Goal: Task Accomplishment & Management: Complete application form

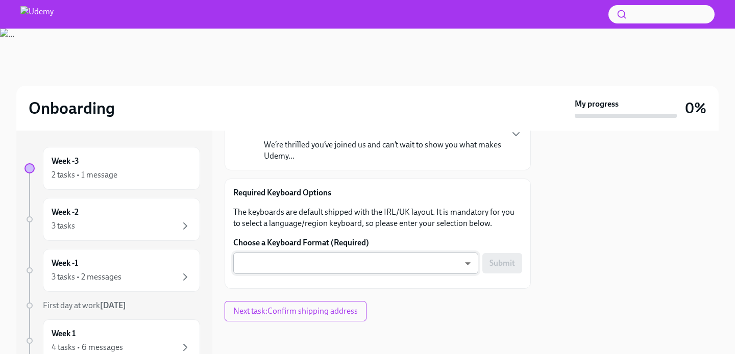
scroll to position [108, 0]
click at [351, 265] on body "Onboarding My progress 0% Week -3 2 tasks • 1 message Week -2 3 tasks Week -1 3…" at bounding box center [367, 177] width 735 height 354
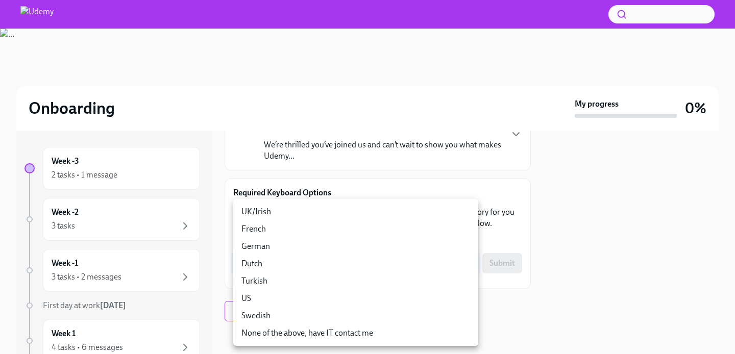
click at [345, 211] on li "UK/Irish" at bounding box center [355, 211] width 245 height 17
type input "Yz6ycg1sA"
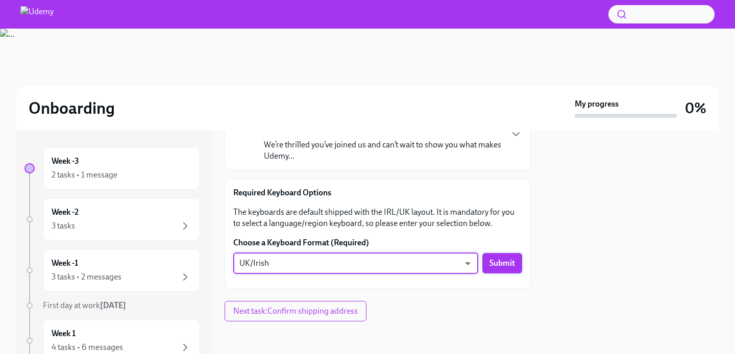
click at [504, 266] on span "Submit" at bounding box center [503, 263] width 26 height 10
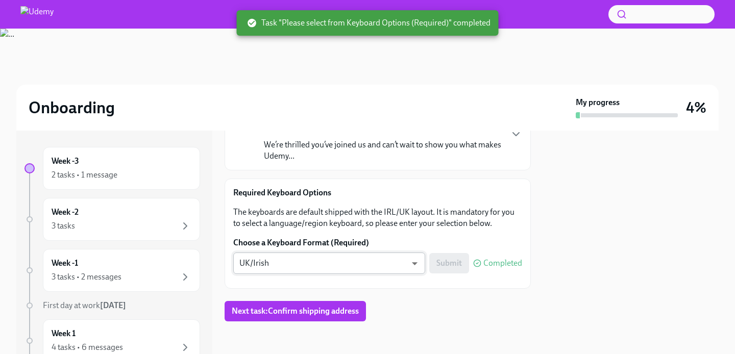
scroll to position [0, 0]
click at [336, 314] on span "Next task : Confirm shipping address" at bounding box center [295, 311] width 127 height 10
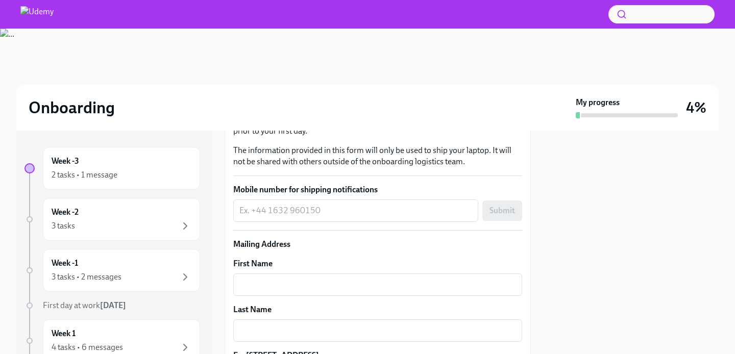
scroll to position [213, 0]
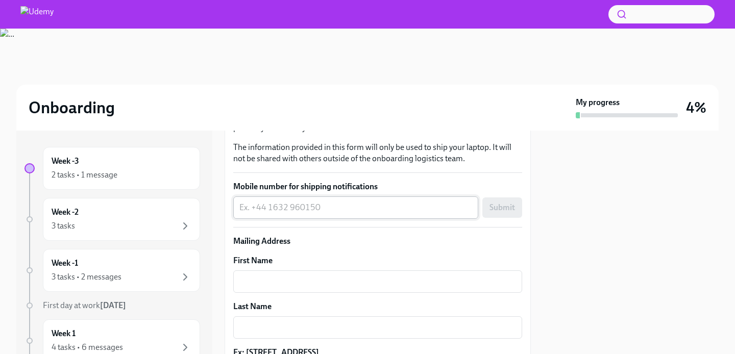
click at [324, 210] on textarea "Mobile number for shipping notifications" at bounding box center [356, 208] width 233 height 12
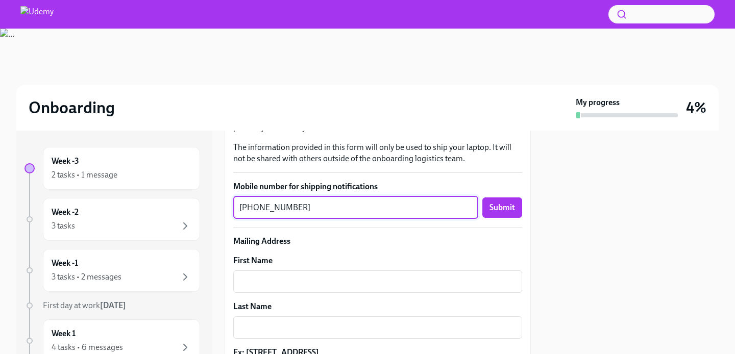
scroll to position [269, 0]
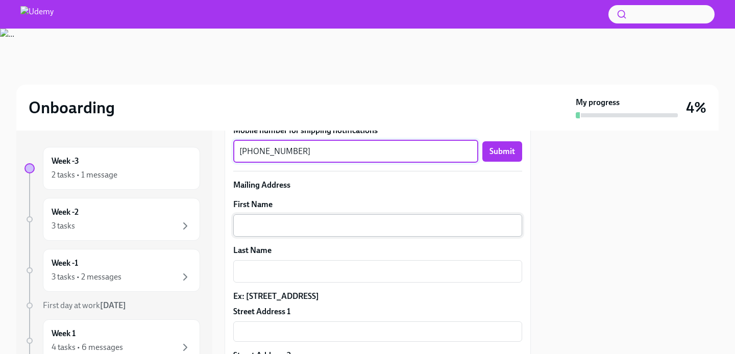
type textarea "[PHONE_NUMBER]"
click at [310, 228] on textarea "First Name" at bounding box center [378, 226] width 277 height 12
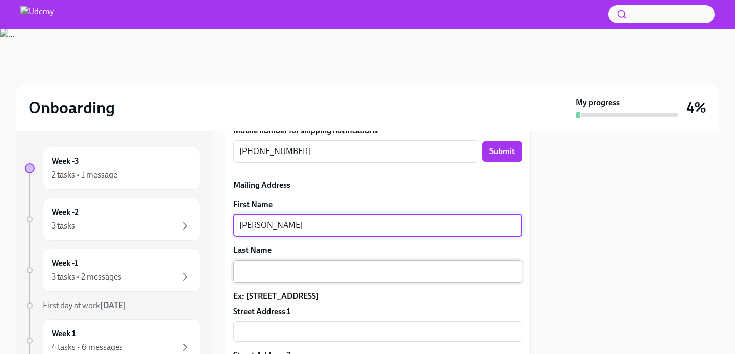
type textarea "[PERSON_NAME]"
click at [305, 271] on textarea "Last Name" at bounding box center [378, 272] width 277 height 12
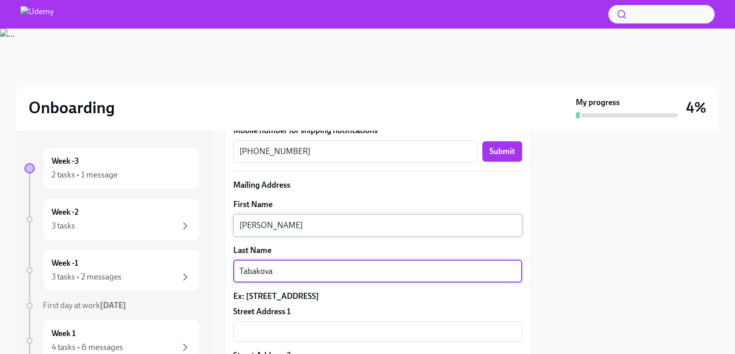
type textarea "Tabakova"
click at [242, 224] on textarea "[PERSON_NAME]" at bounding box center [378, 226] width 277 height 12
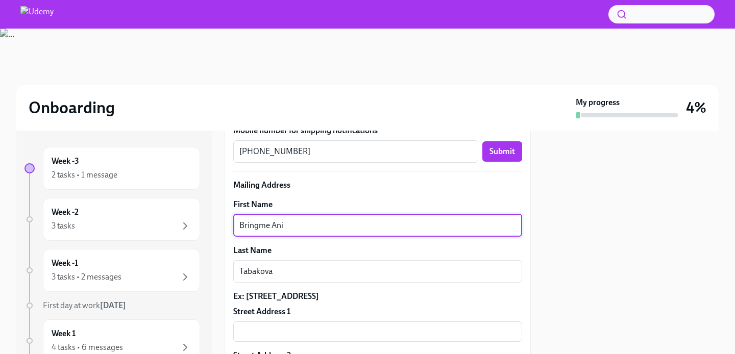
type textarea "Bringme Ani"
click at [300, 199] on label "First Name" at bounding box center [377, 204] width 289 height 11
click at [300, 220] on textarea "Bringme Ani" at bounding box center [378, 226] width 277 height 12
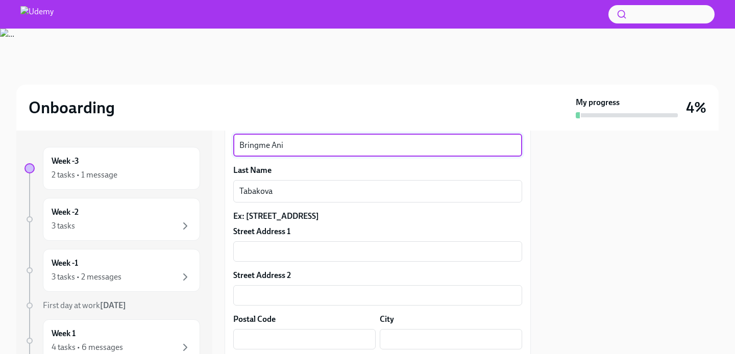
scroll to position [350, 0]
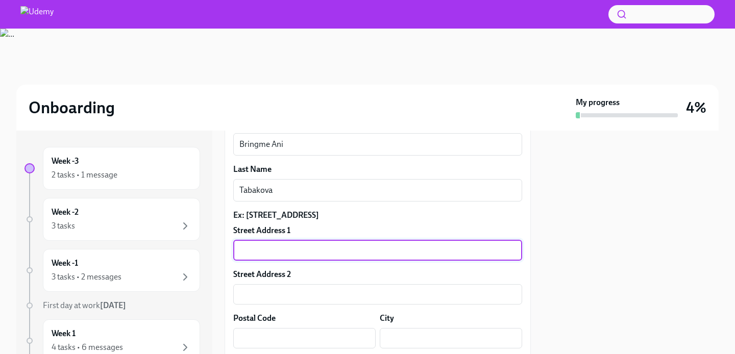
click at [514, 250] on input "text" at bounding box center [377, 251] width 289 height 20
type input "[PERSON_NAME][GEOGRAPHIC_DATA]"
type input "[STREET_ADDRESS]"
type input "D07WK7F"
type input "[GEOGRAPHIC_DATA]"
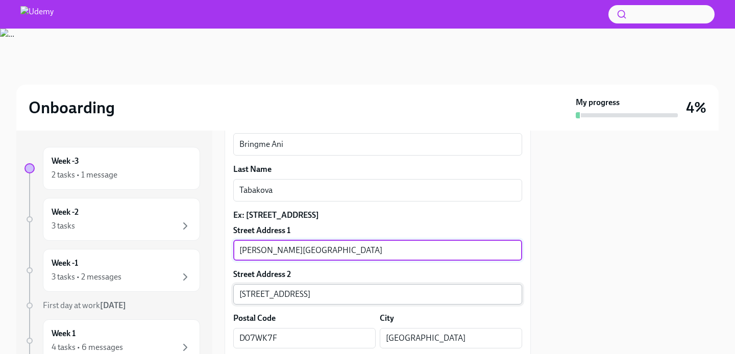
type input "[GEOGRAPHIC_DATA]"
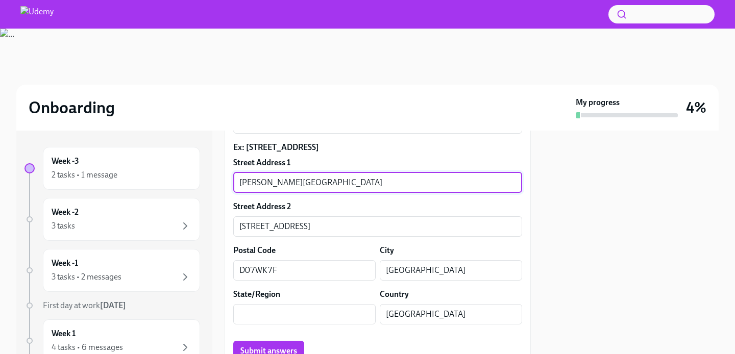
scroll to position [419, 0]
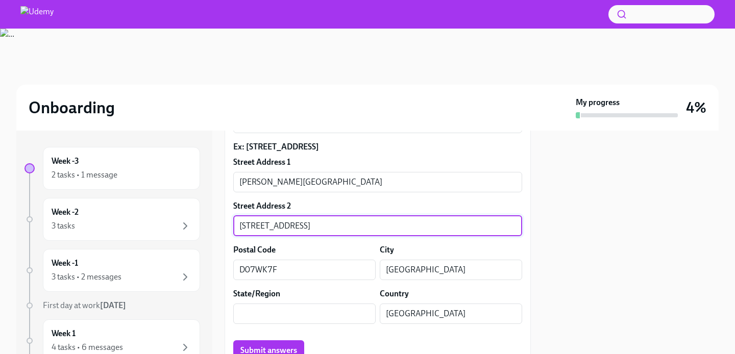
click at [320, 227] on input "[STREET_ADDRESS]" at bounding box center [377, 226] width 289 height 20
type input "[STREET_ADDRESS]"
click at [373, 206] on div "Street Address 2" at bounding box center [377, 206] width 289 height 11
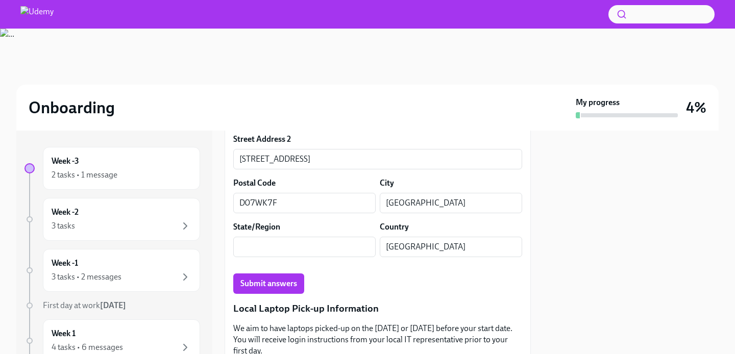
scroll to position [486, 0]
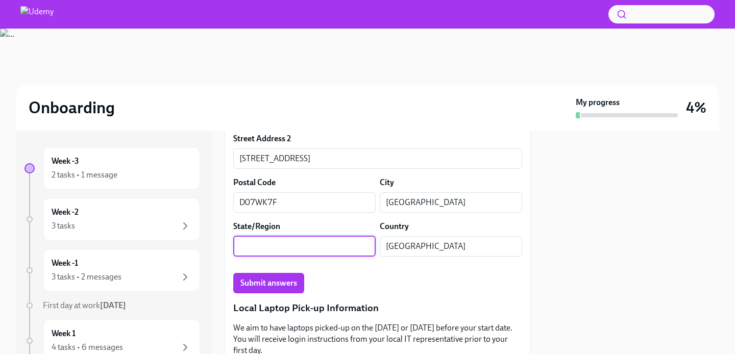
click at [367, 246] on input "text" at bounding box center [304, 246] width 142 height 20
click at [345, 220] on div "Ex: [STREET_ADDRESS][GEOGRAPHIC_DATA] Address [GEOGRAPHIC_DATA][PERSON_NAME] Ad…" at bounding box center [377, 169] width 289 height 191
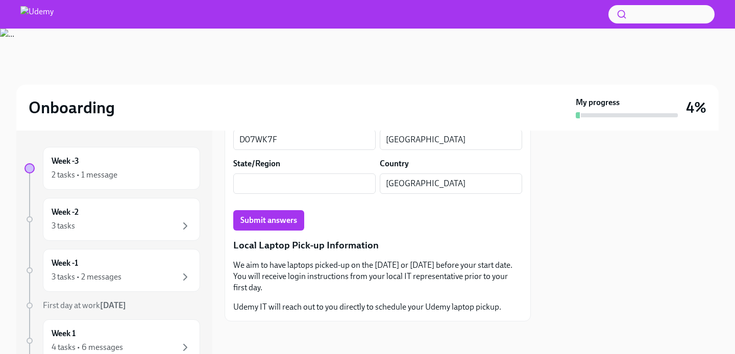
scroll to position [548, 0]
click at [290, 223] on span "Submit answers" at bounding box center [269, 221] width 57 height 10
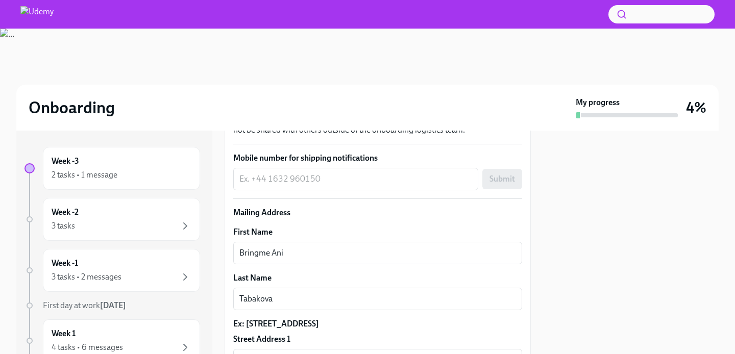
scroll to position [243, 0]
click at [344, 177] on textarea "Mobile number for shipping notifications" at bounding box center [356, 178] width 233 height 12
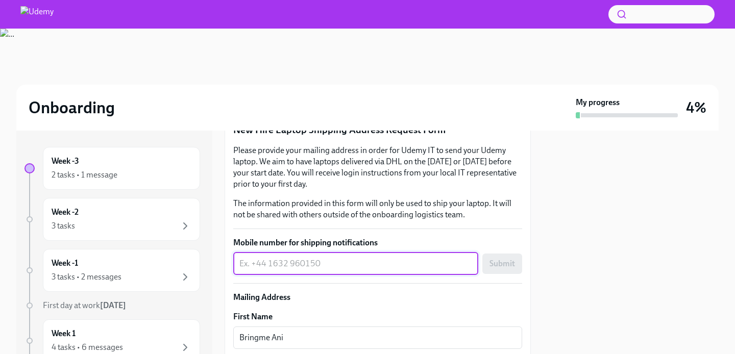
scroll to position [161, 0]
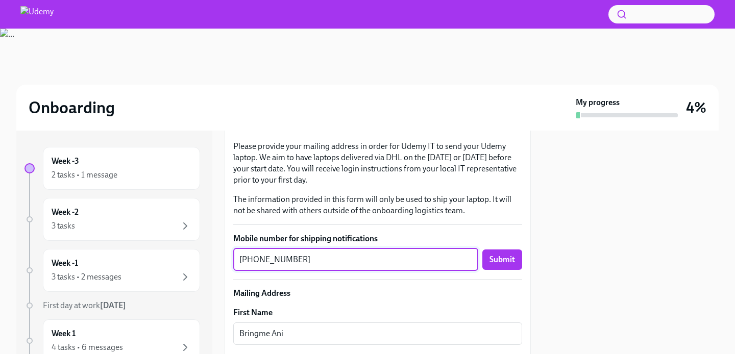
type textarea "[PHONE_NUMBER]"
click at [431, 236] on label "Mobile number for shipping notifications" at bounding box center [377, 238] width 289 height 11
click at [431, 254] on textarea "[PHONE_NUMBER]" at bounding box center [356, 260] width 233 height 12
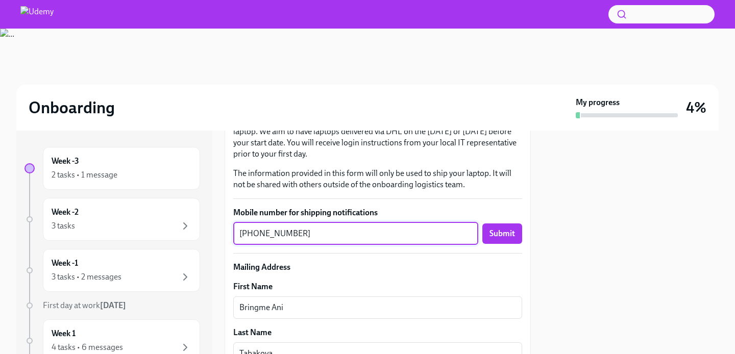
scroll to position [186, 0]
click at [429, 268] on p "Mailing Address" at bounding box center [377, 267] width 289 height 11
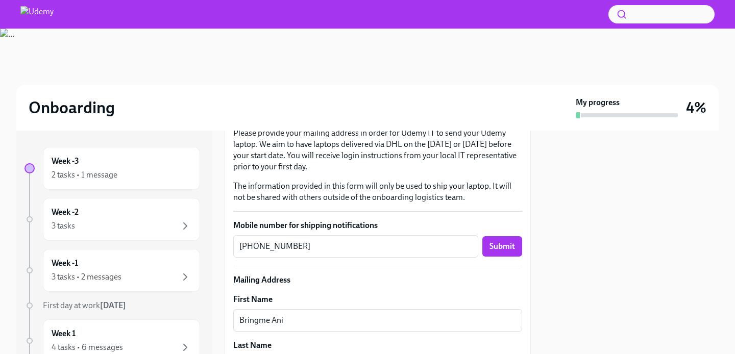
scroll to position [166, 0]
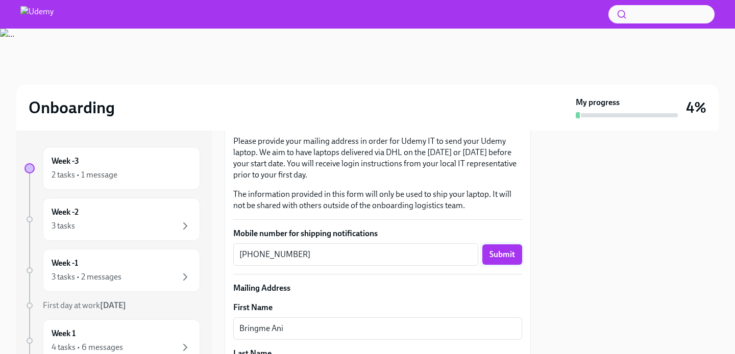
click at [502, 255] on span "Submit" at bounding box center [503, 255] width 26 height 10
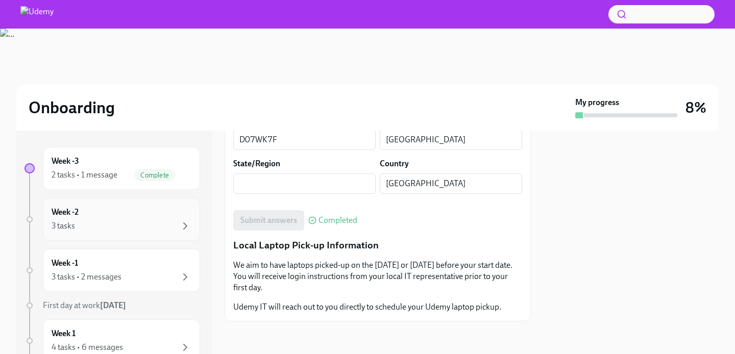
scroll to position [548, 0]
click at [171, 182] on div "Week -3 2 tasks • 1 message Complete" at bounding box center [121, 168] width 157 height 43
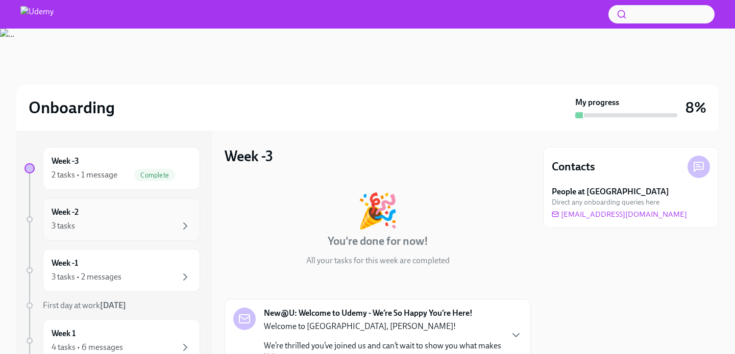
click at [132, 221] on div "3 tasks" at bounding box center [122, 226] width 140 height 12
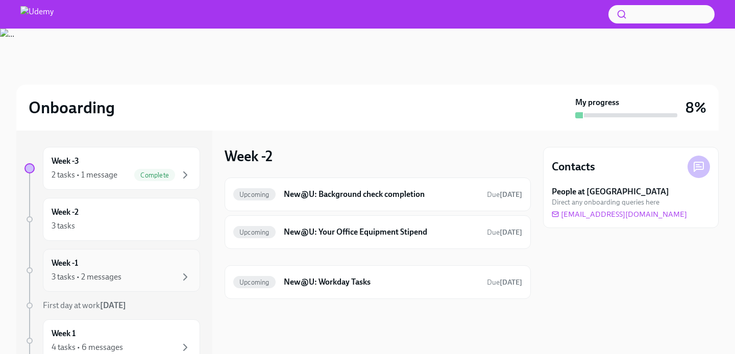
click at [158, 275] on div "3 tasks • 2 messages" at bounding box center [122, 277] width 140 height 12
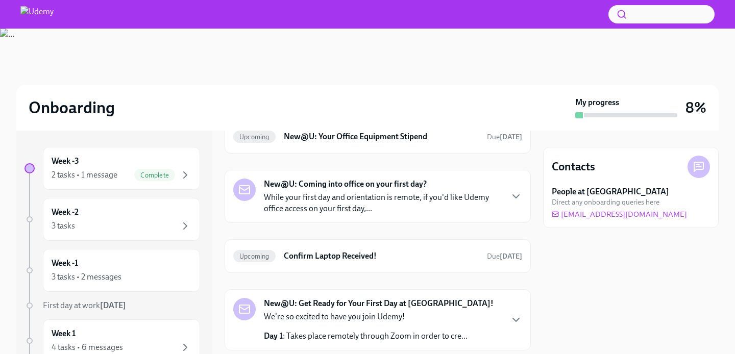
scroll to position [21, 0]
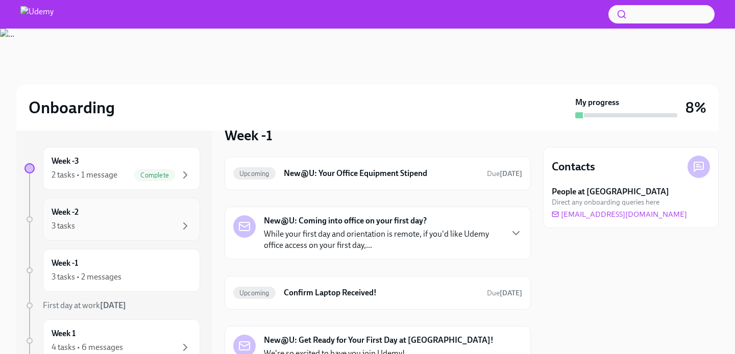
click at [148, 224] on div "3 tasks" at bounding box center [122, 226] width 140 height 12
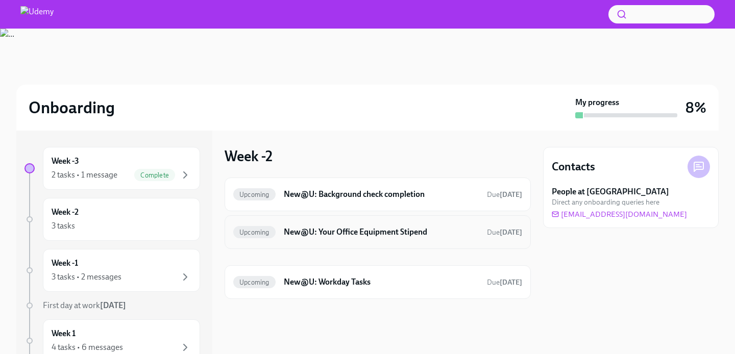
click at [377, 235] on h6 "New@U: Your Office Equipment Stipend" at bounding box center [381, 232] width 195 height 11
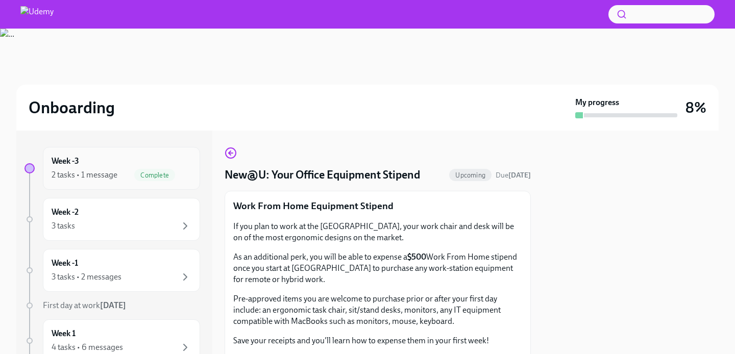
click at [157, 156] on div "Week -3 2 tasks • 1 message Complete" at bounding box center [122, 169] width 140 height 26
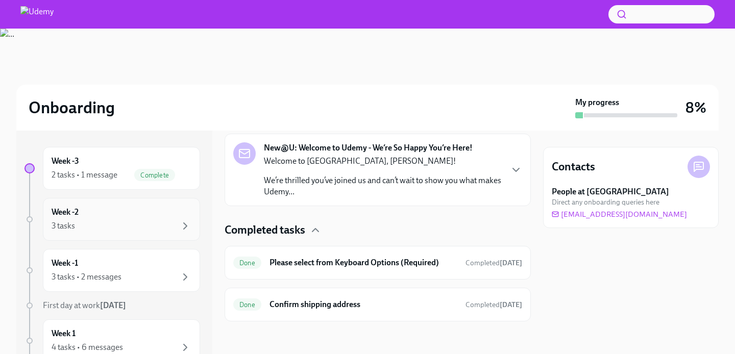
scroll to position [165, 0]
click at [153, 222] on div "3 tasks" at bounding box center [122, 226] width 140 height 12
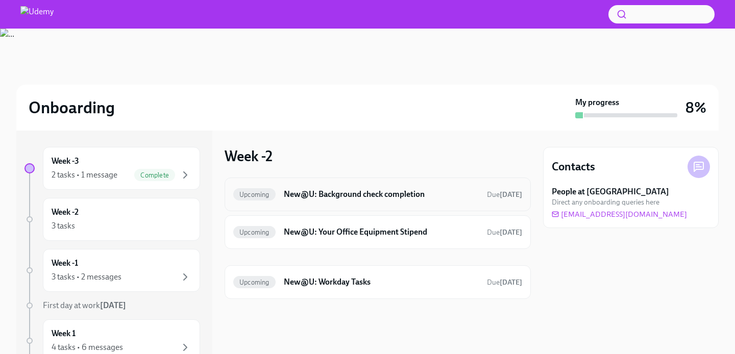
click at [381, 200] on h6 "New@U: Background check completion" at bounding box center [381, 194] width 195 height 11
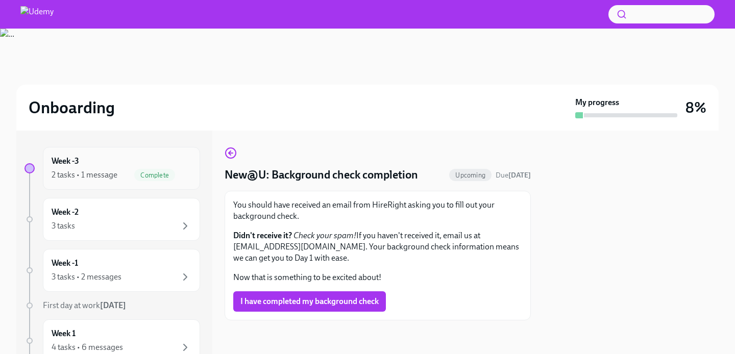
click at [154, 168] on div "Week -3 2 tasks • 1 message Complete" at bounding box center [122, 169] width 140 height 26
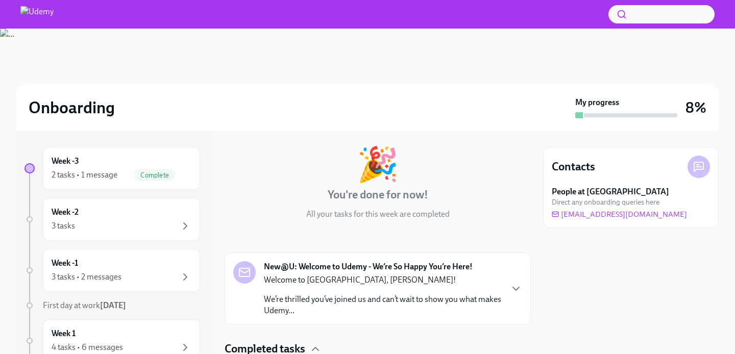
scroll to position [45, 0]
click at [148, 259] on div "Week -1 3 tasks • 2 messages" at bounding box center [122, 271] width 140 height 26
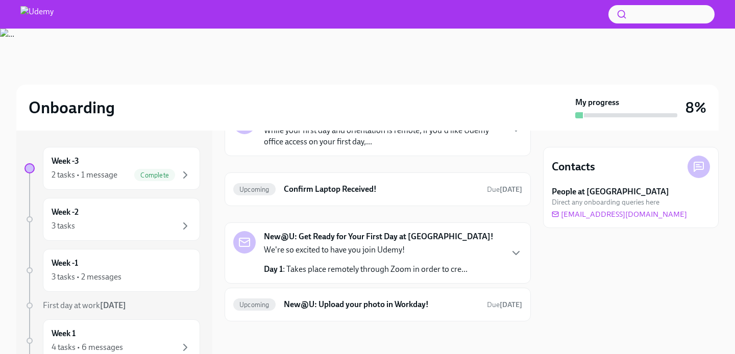
scroll to position [125, 0]
click at [147, 223] on div "3 tasks" at bounding box center [122, 226] width 140 height 12
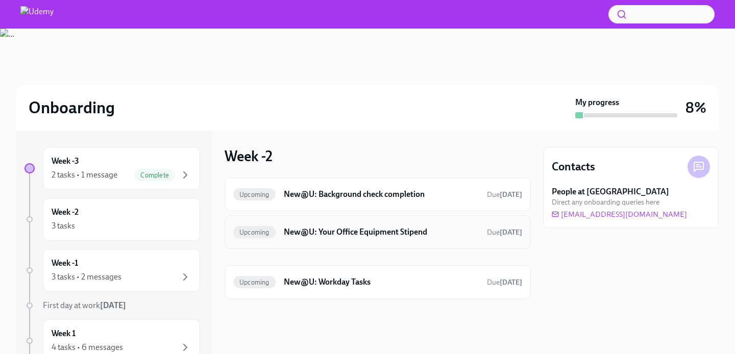
click at [365, 229] on h6 "New@U: Your Office Equipment Stipend" at bounding box center [381, 232] width 195 height 11
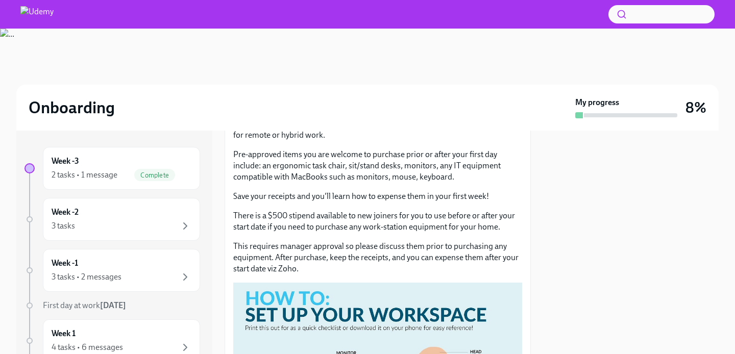
scroll to position [146, 0]
click at [172, 158] on div "Week -3 2 tasks • 1 message Complete" at bounding box center [122, 169] width 140 height 26
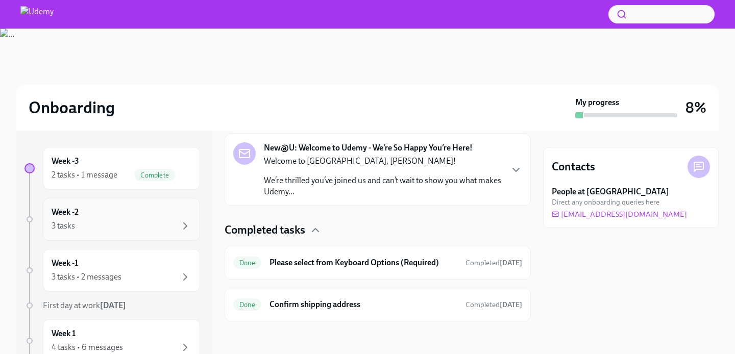
scroll to position [165, 0]
click at [136, 209] on div "Week -2 3 tasks" at bounding box center [122, 220] width 140 height 26
